Goal: Task Accomplishment & Management: Use online tool/utility

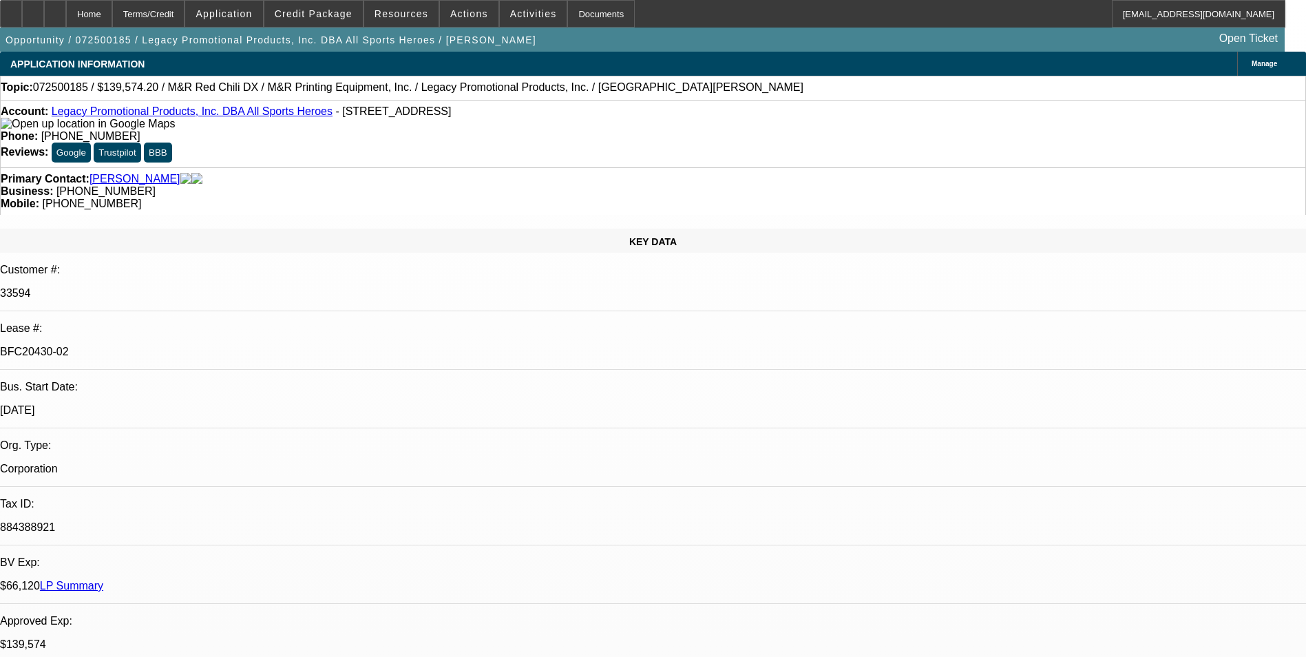
select select "0.2"
select select "2"
select select "0"
select select "2"
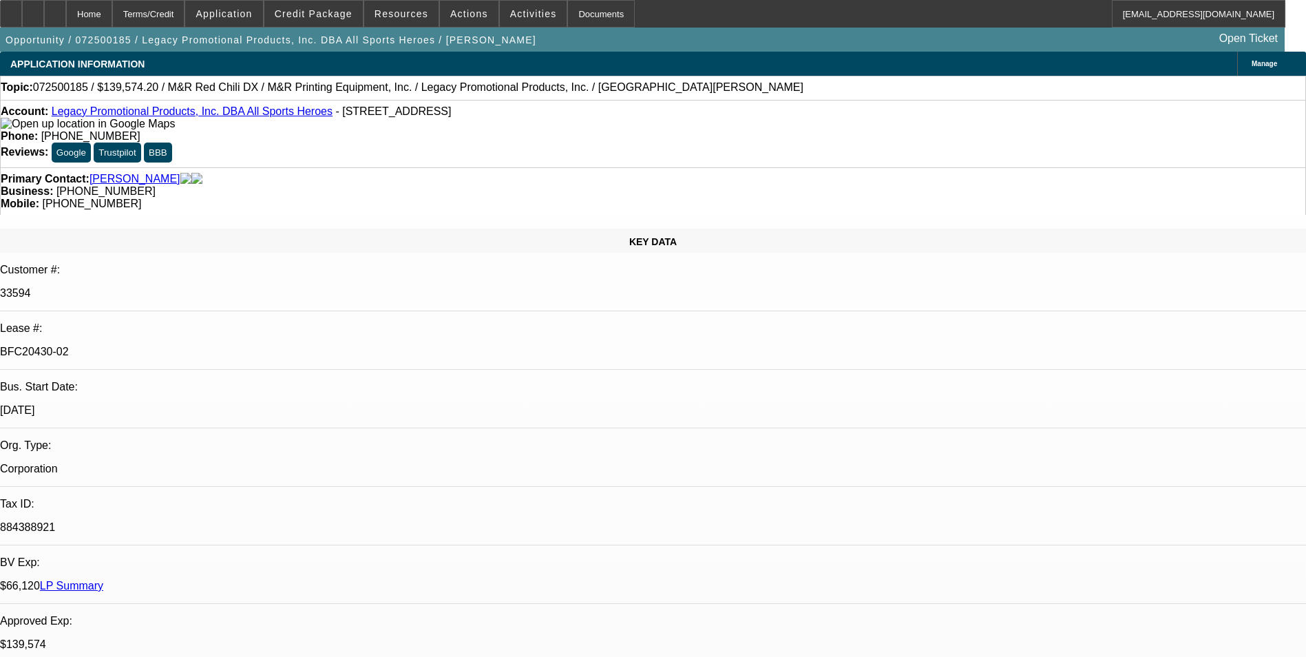
select select "0"
select select "2"
select select "0"
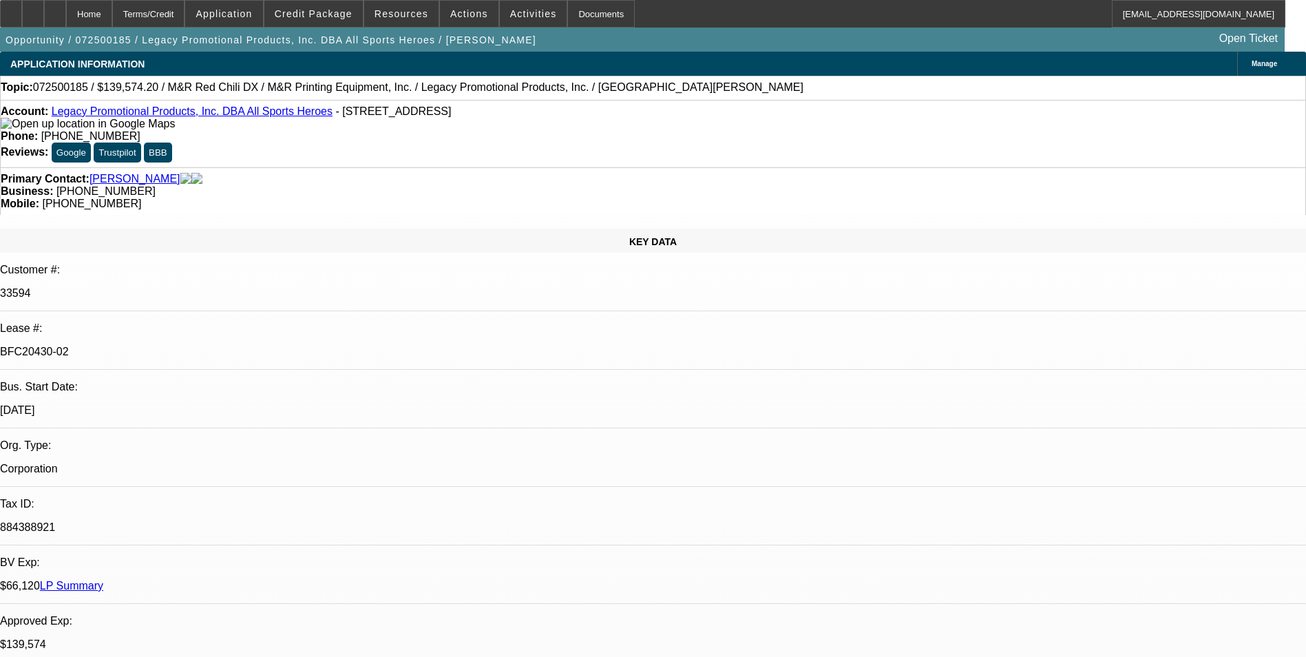
select select "2"
select select "0"
select select "1"
select select "2"
select select "6"
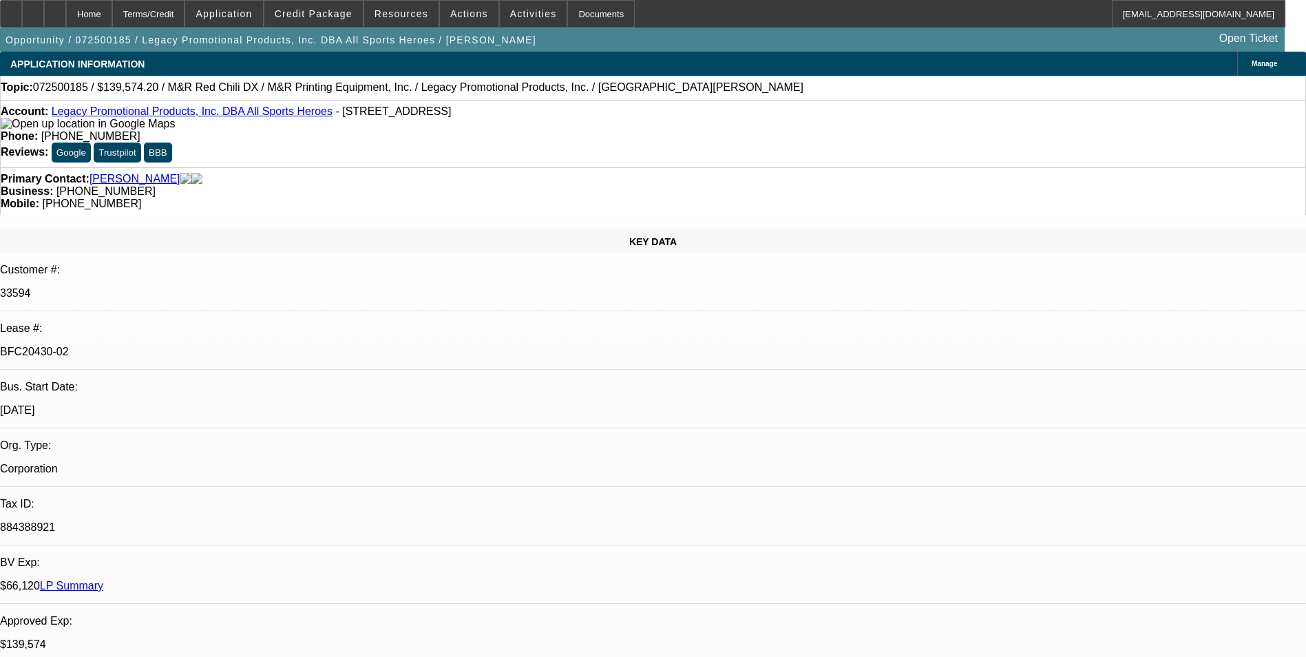
select select "1"
select select "2"
select select "6"
select select "1"
select select "2"
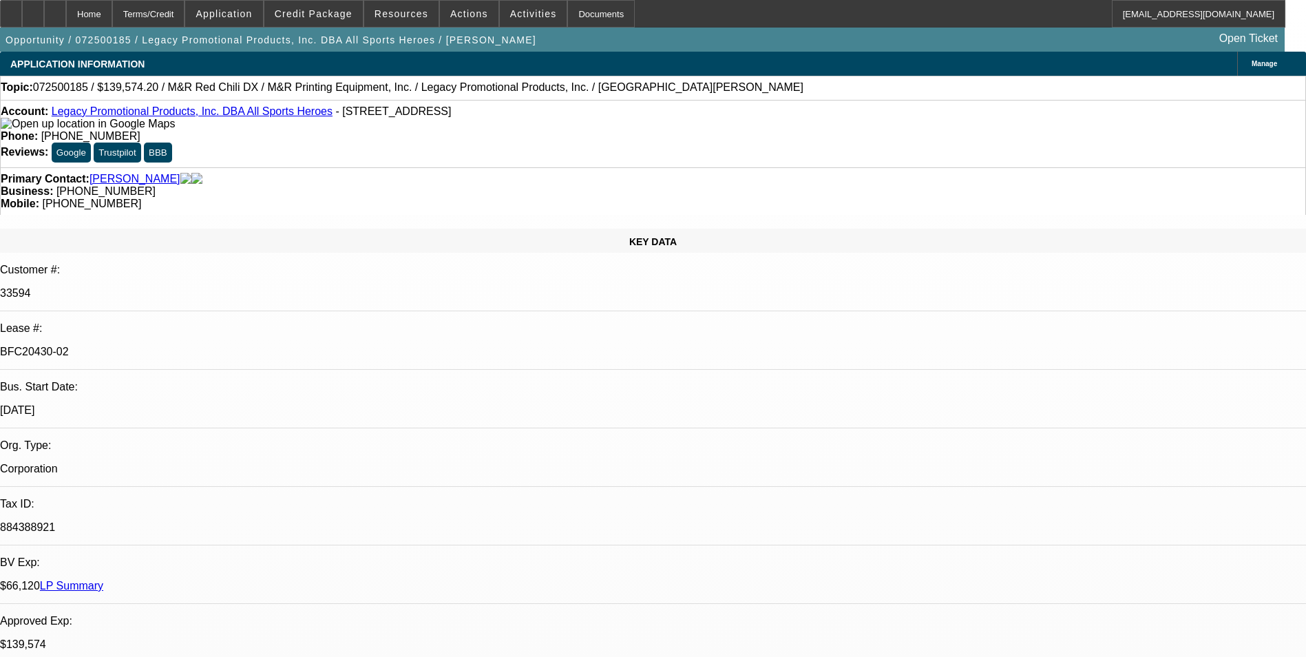
select select "6"
select select "1"
select select "2"
select select "6"
select select "0.2"
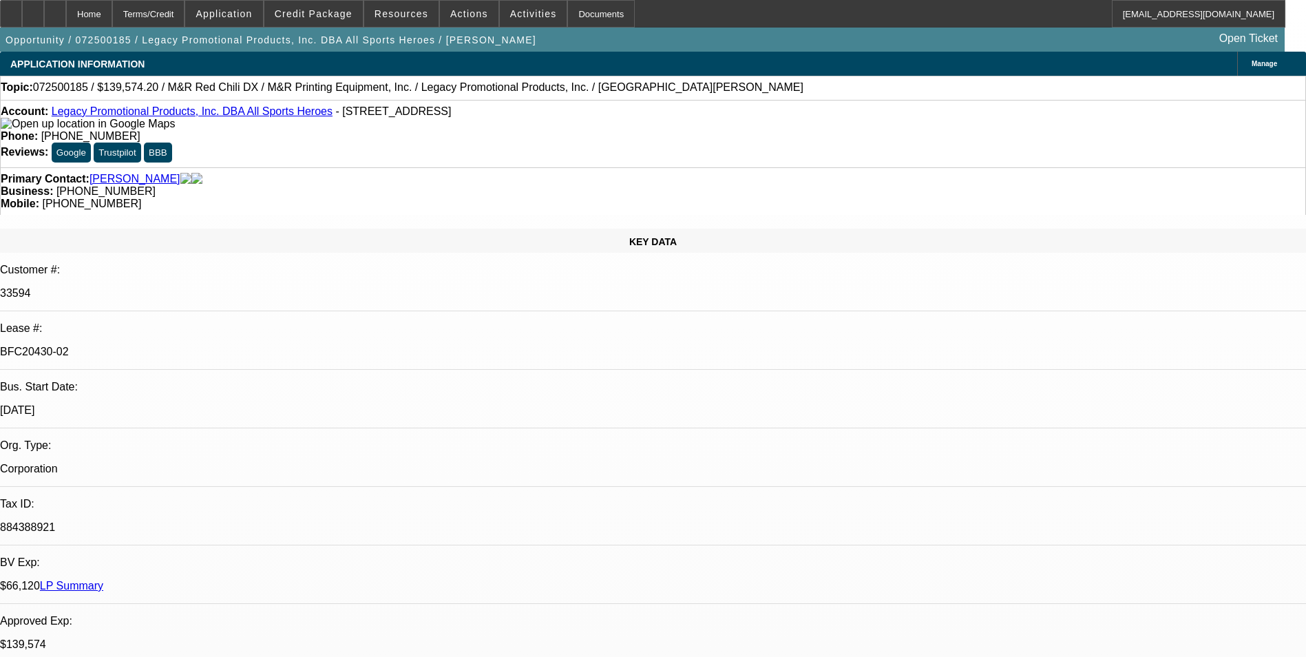
select select "2"
select select "0"
select select "2"
select select "0"
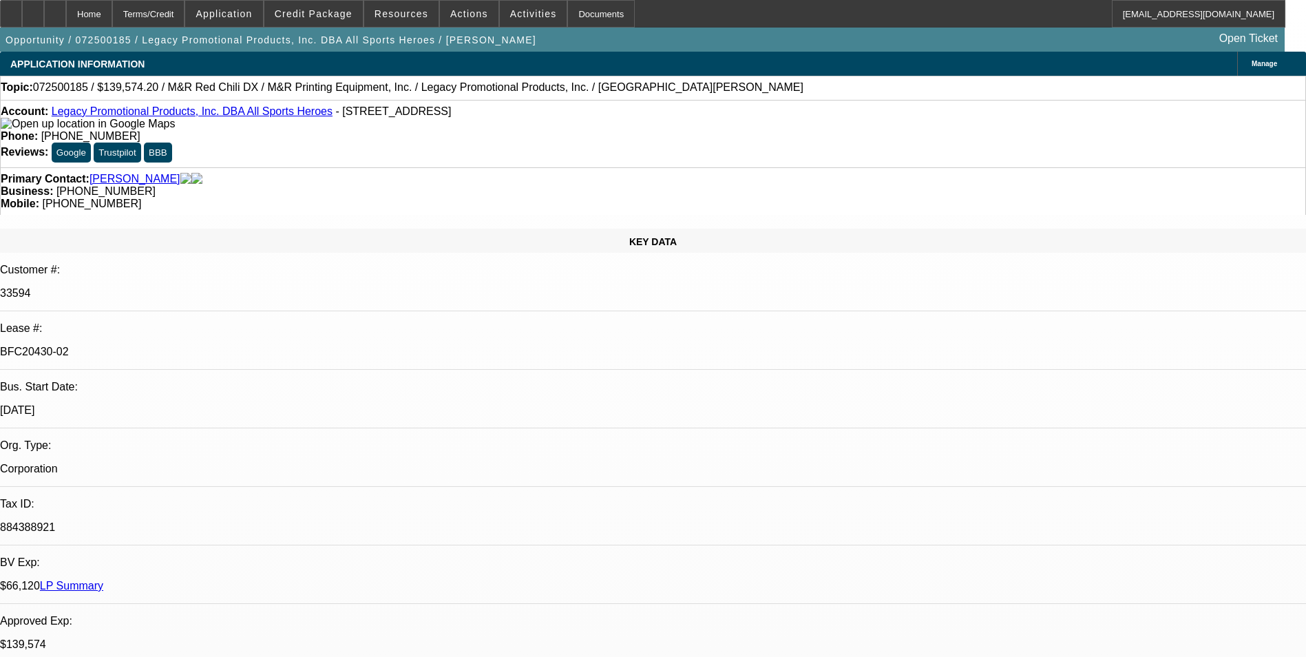
select select "0"
select select "2"
select select "0"
select select "2"
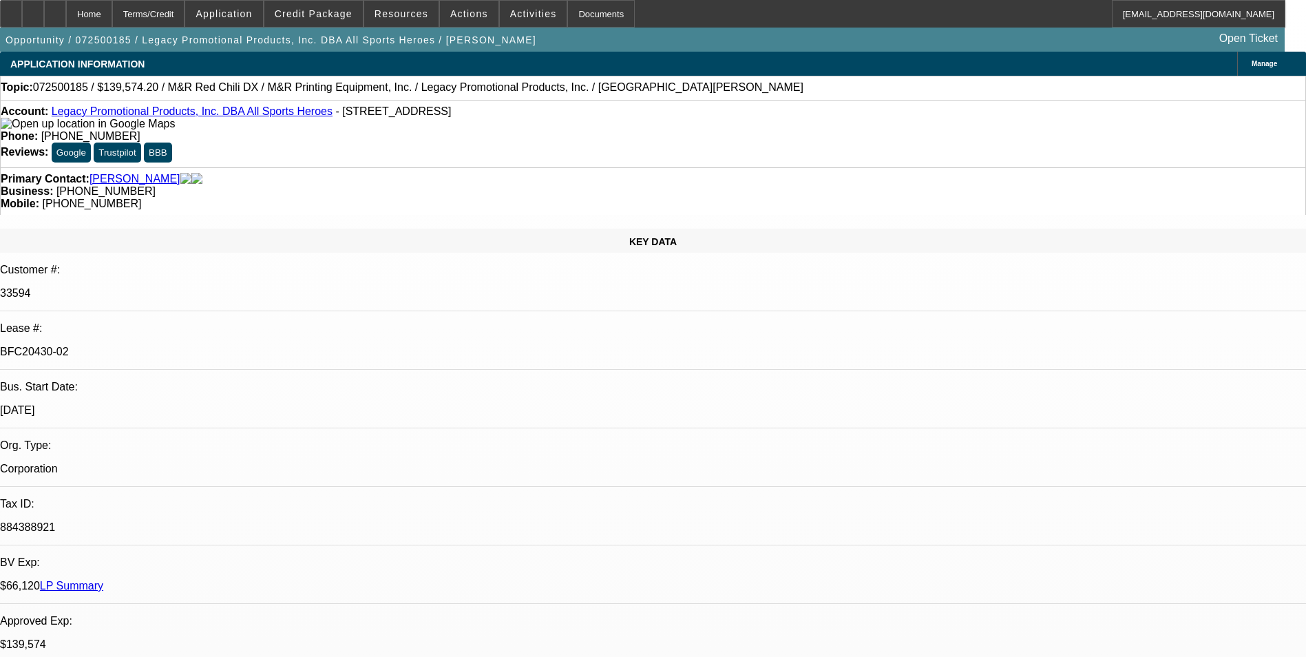
select select "0"
select select "1"
select select "2"
select select "6"
select select "1"
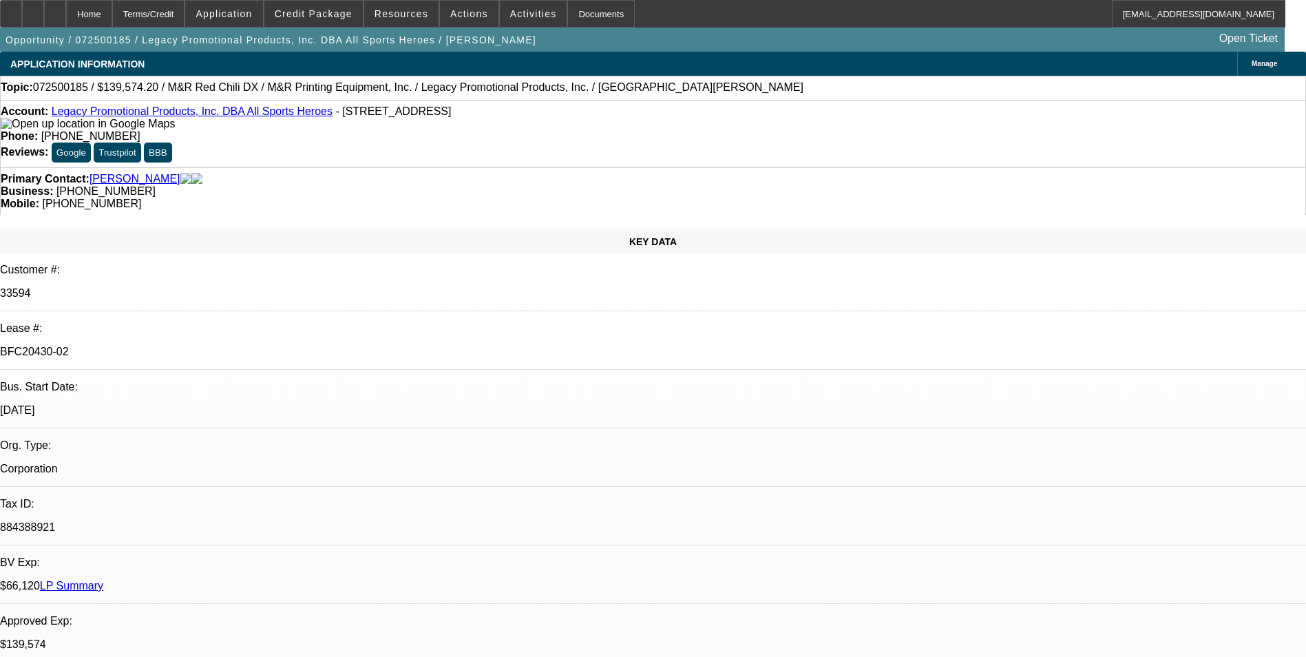
select select "2"
select select "6"
select select "1"
select select "2"
select select "6"
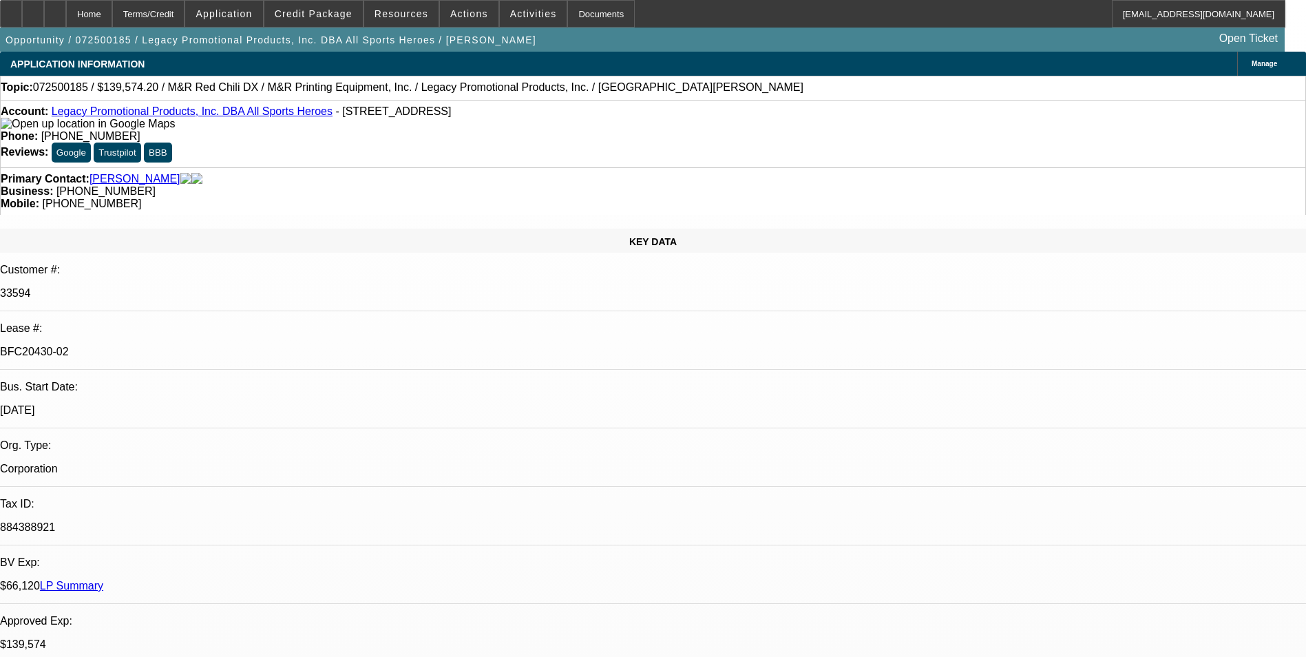
select select "1"
select select "2"
select select "6"
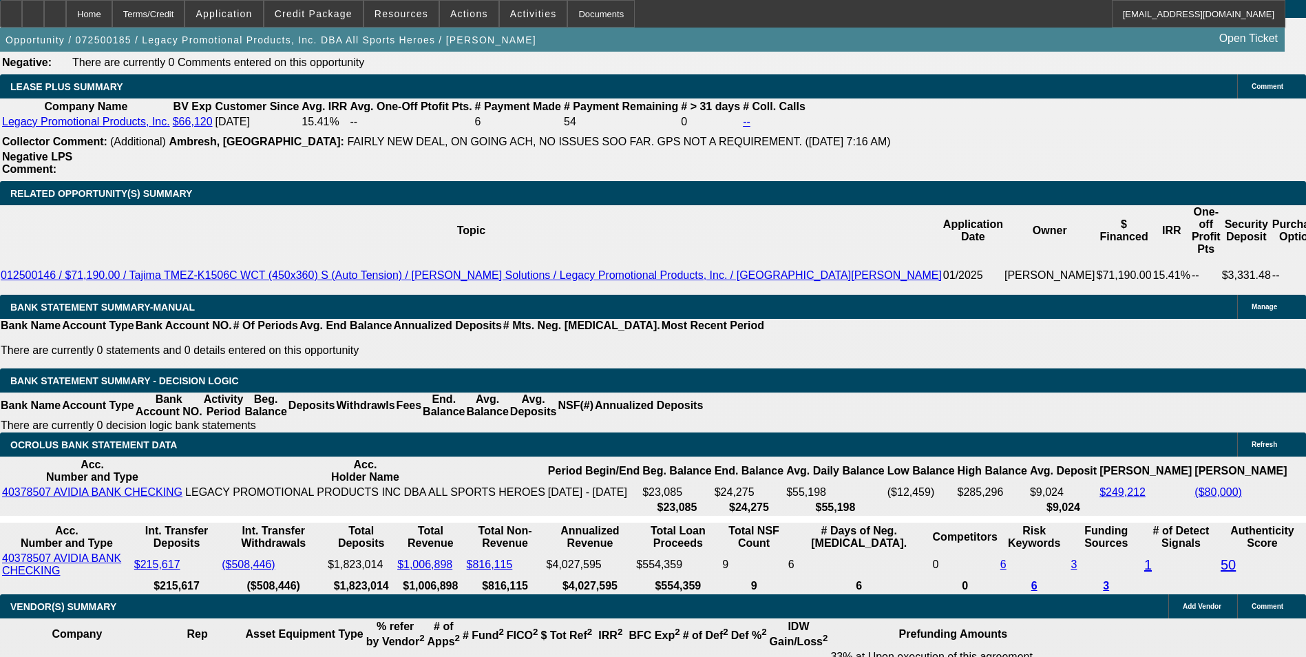
scroll to position [2272, 0]
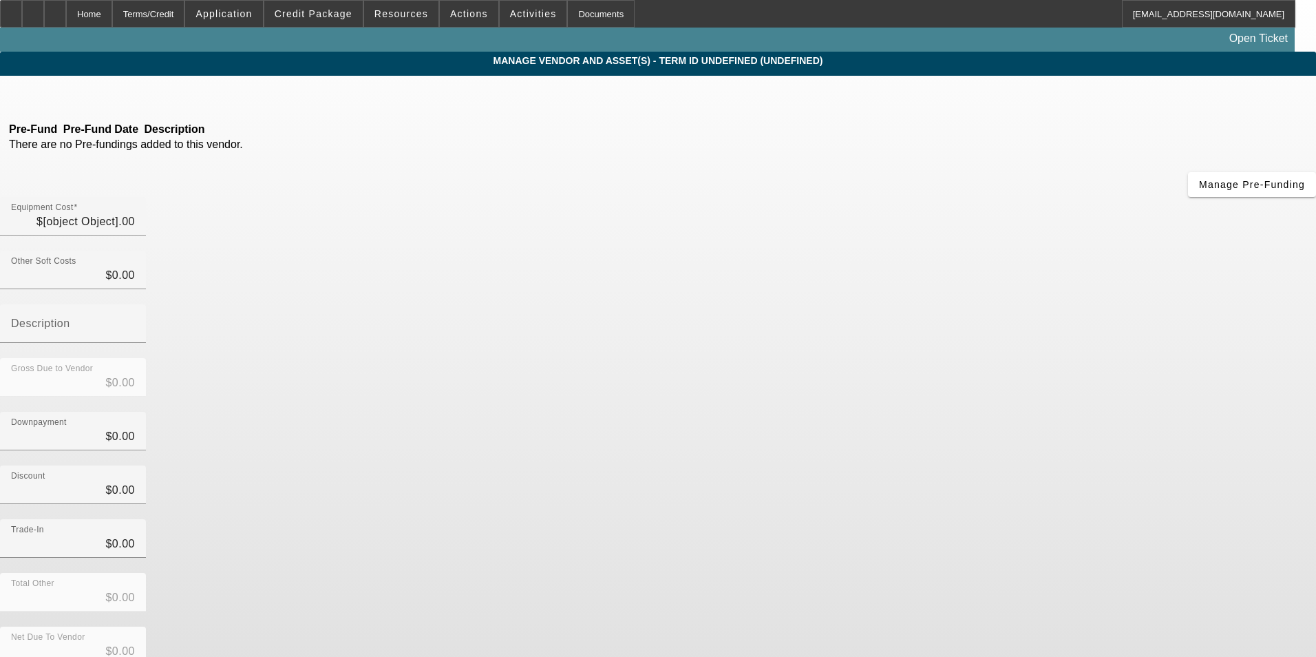
type input "$174,467.75"
